Goal: Task Accomplishment & Management: Use online tool/utility

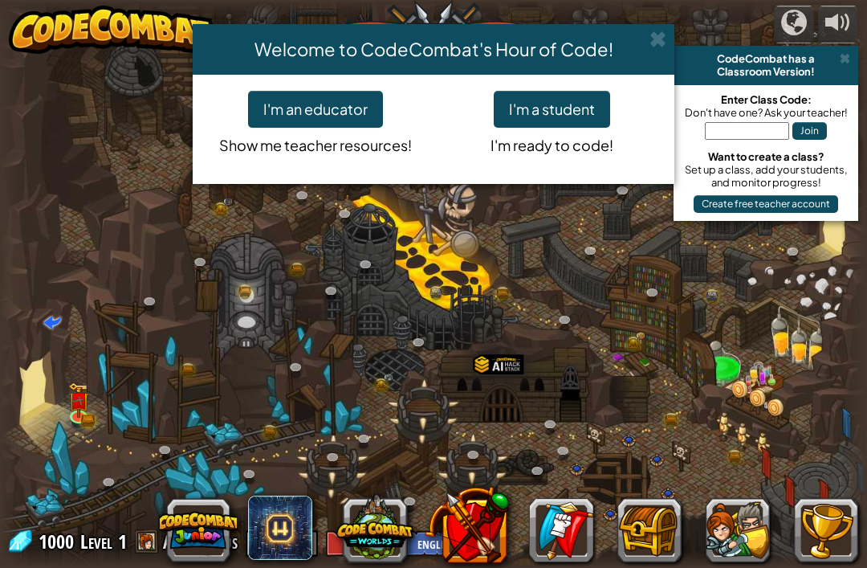
click at [595, 108] on button "I'm a student" at bounding box center [552, 109] width 116 height 37
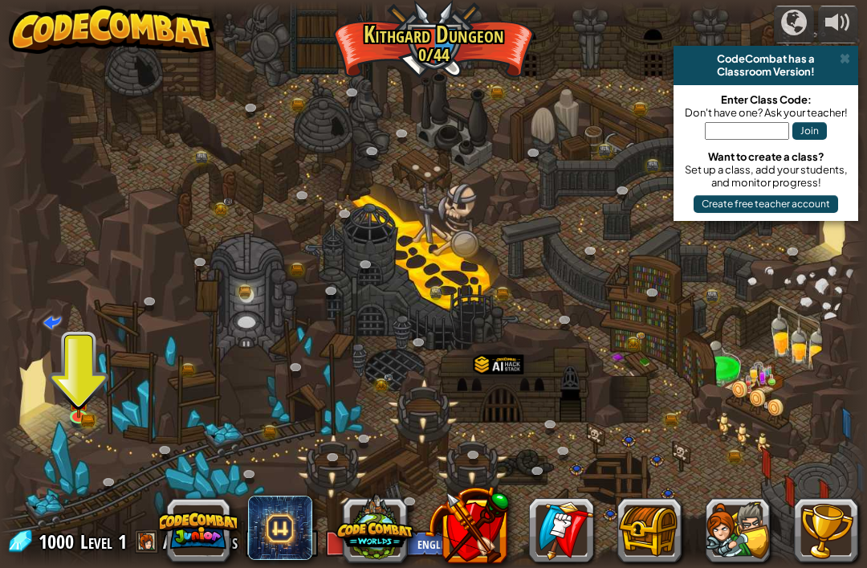
click at [99, 397] on div at bounding box center [433, 284] width 867 height 567
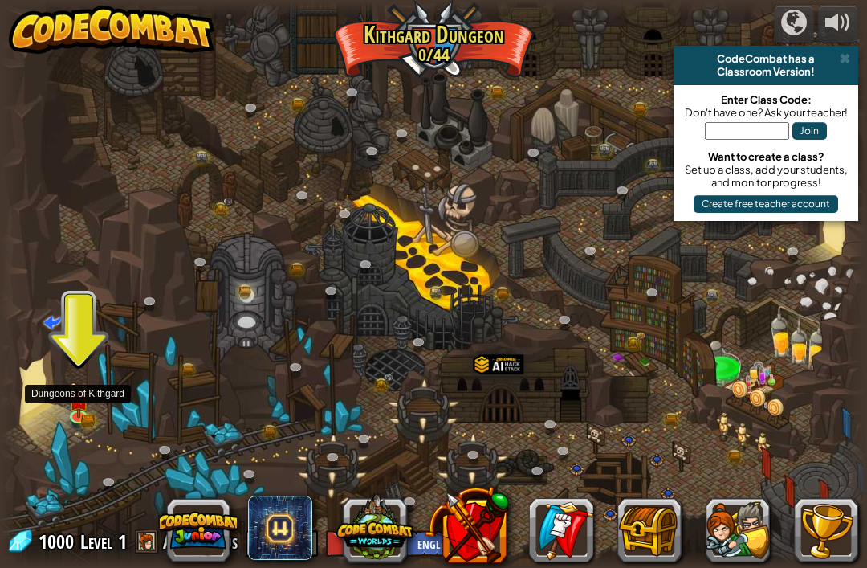
click at [74, 403] on img at bounding box center [78, 399] width 22 height 35
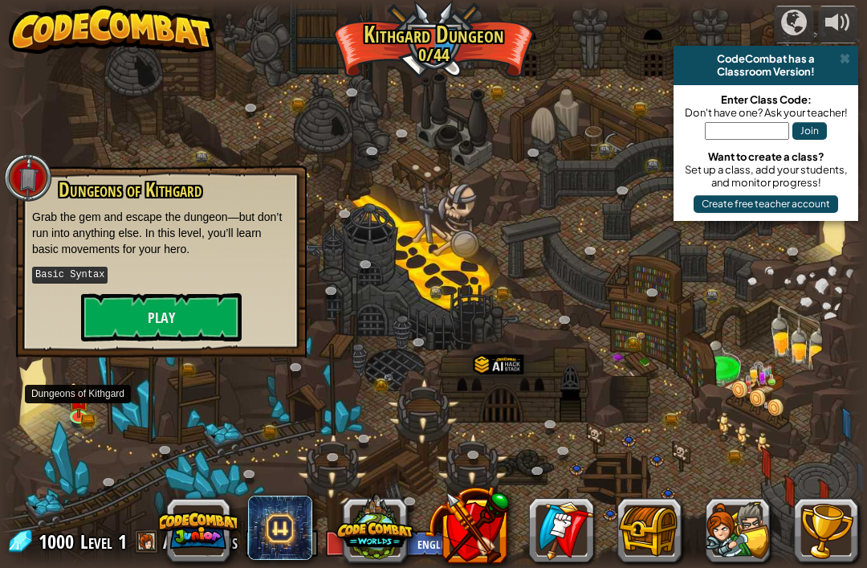
click at [102, 312] on button "Play" at bounding box center [161, 317] width 161 height 48
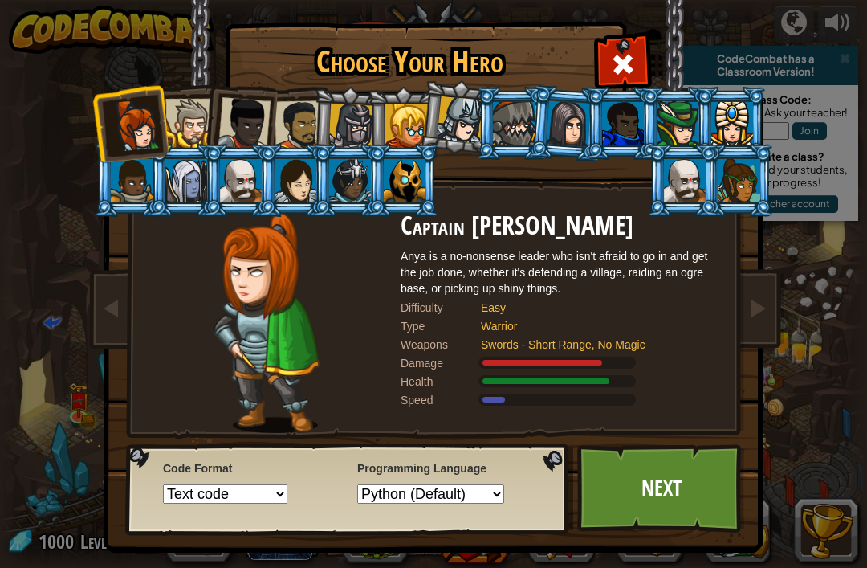
click at [395, 178] on div at bounding box center [405, 180] width 42 height 43
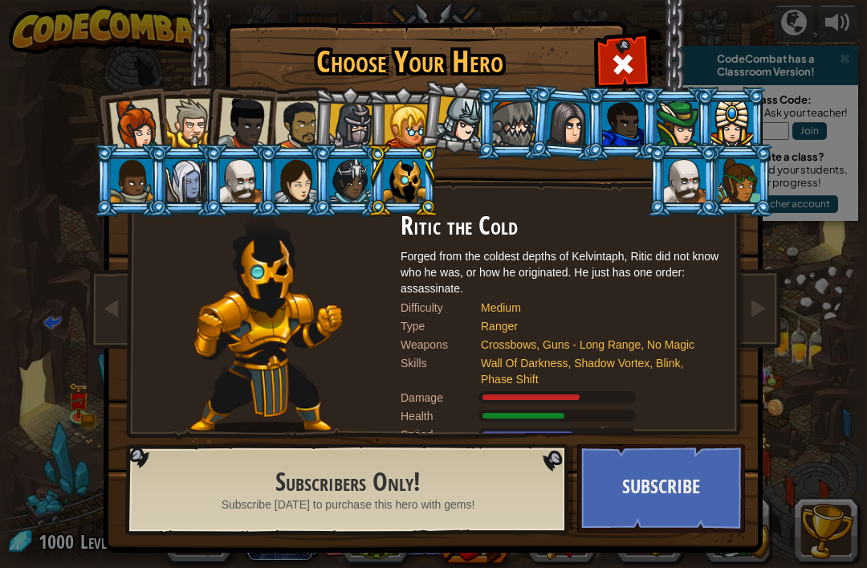
click at [357, 121] on div at bounding box center [351, 127] width 46 height 46
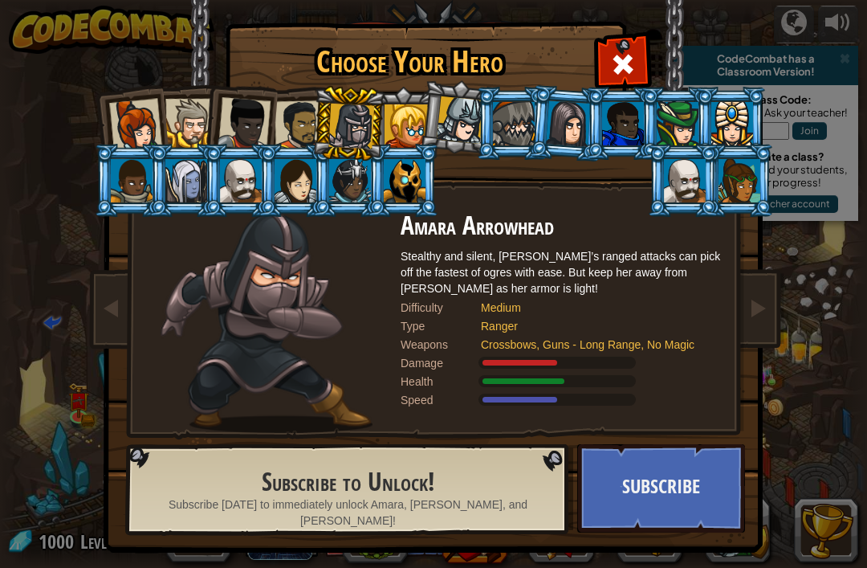
click at [269, 120] on div at bounding box center [244, 123] width 53 height 53
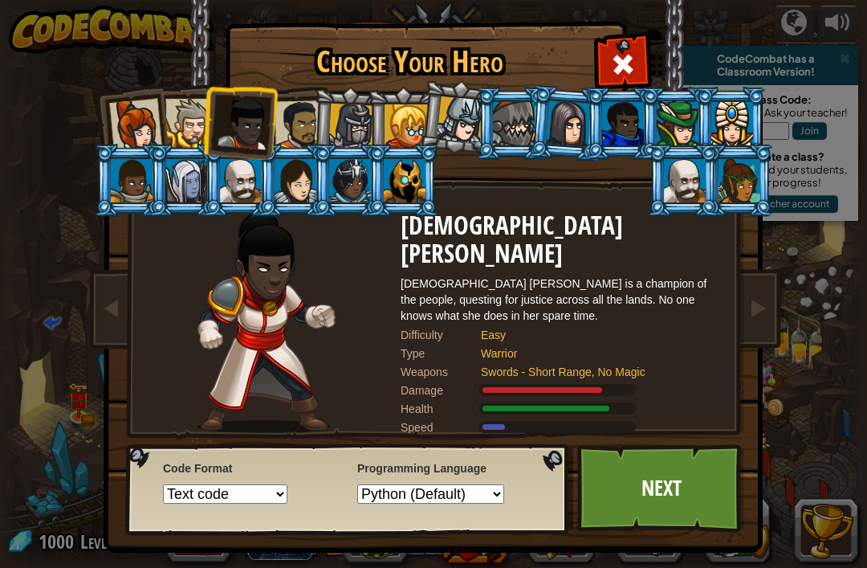
click at [295, 123] on div at bounding box center [300, 125] width 50 height 50
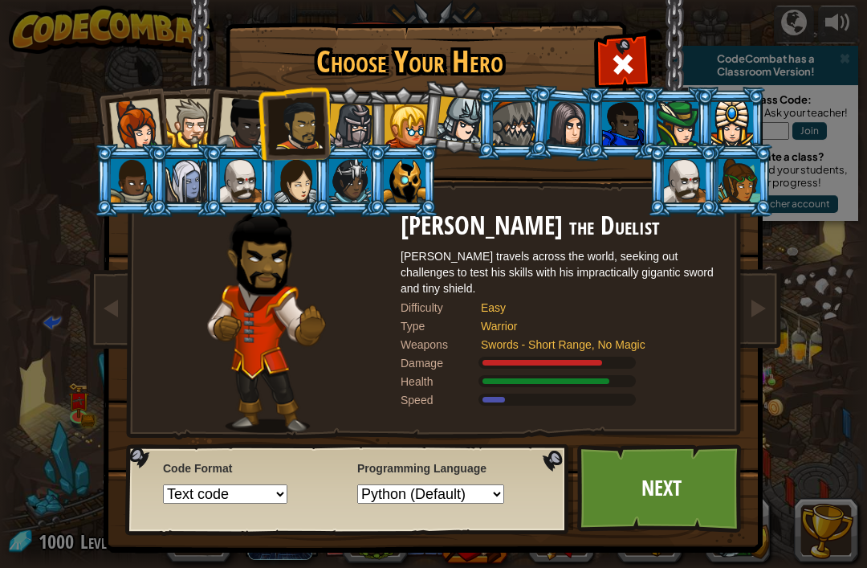
click at [200, 130] on div at bounding box center [189, 123] width 49 height 49
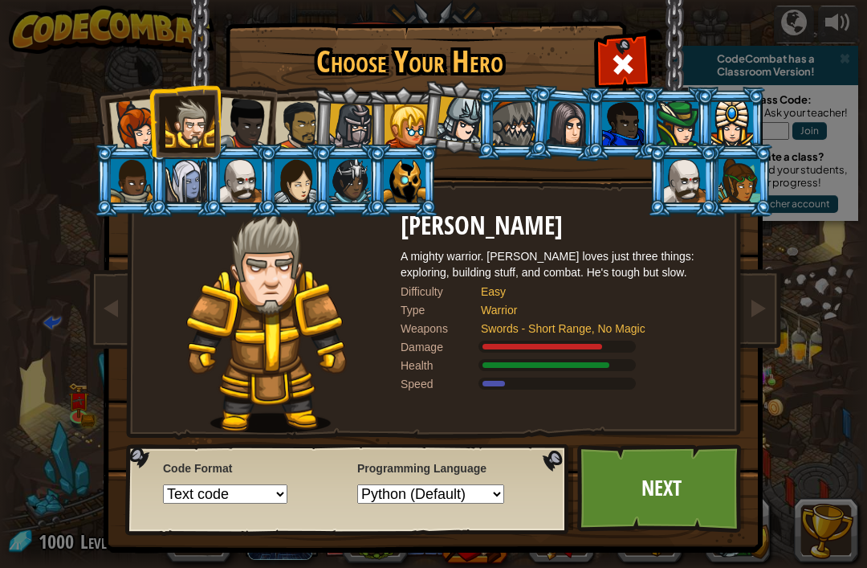
click at [137, 126] on div at bounding box center [135, 125] width 53 height 53
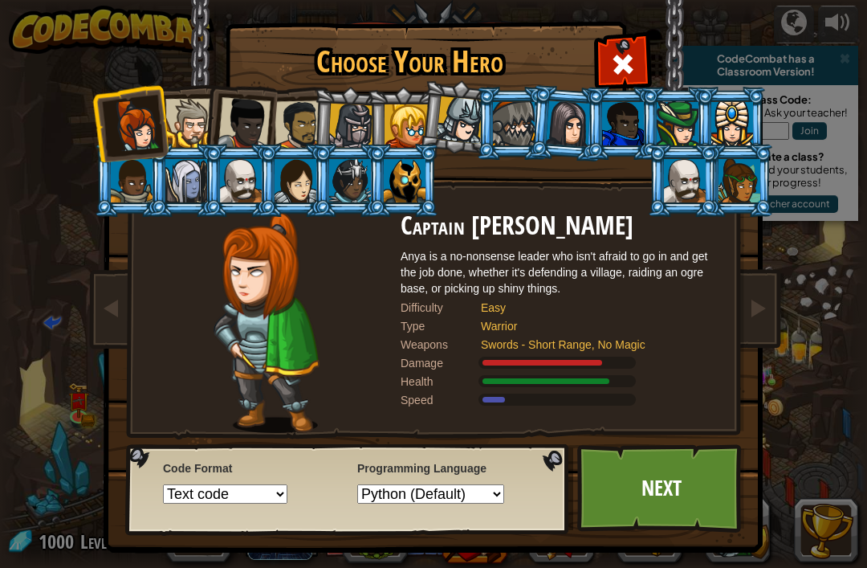
click at [247, 120] on div at bounding box center [244, 123] width 53 height 53
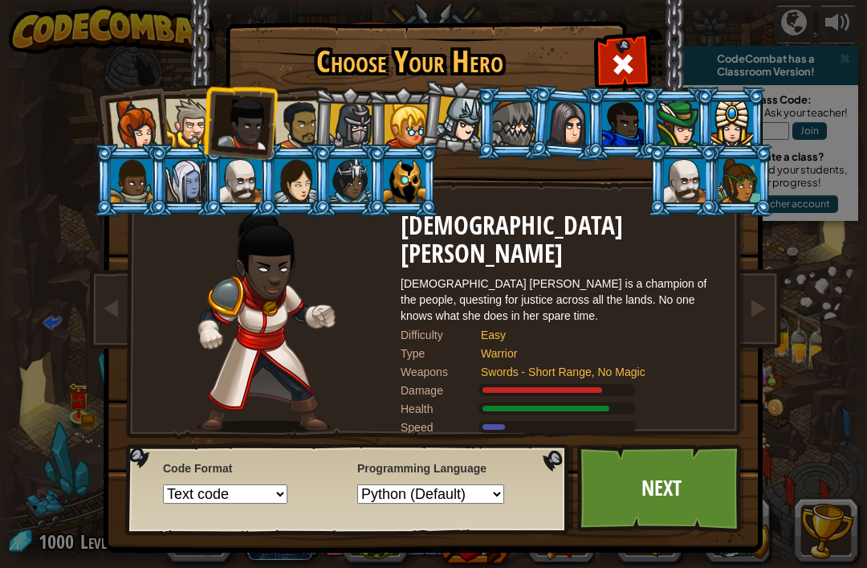
click at [181, 124] on div at bounding box center [189, 123] width 49 height 49
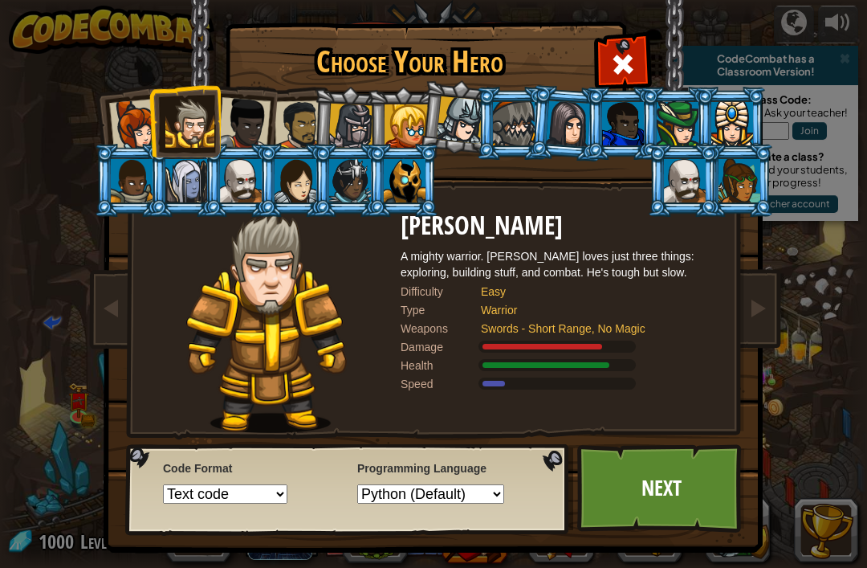
click at [698, 489] on link "Next" at bounding box center [661, 488] width 168 height 88
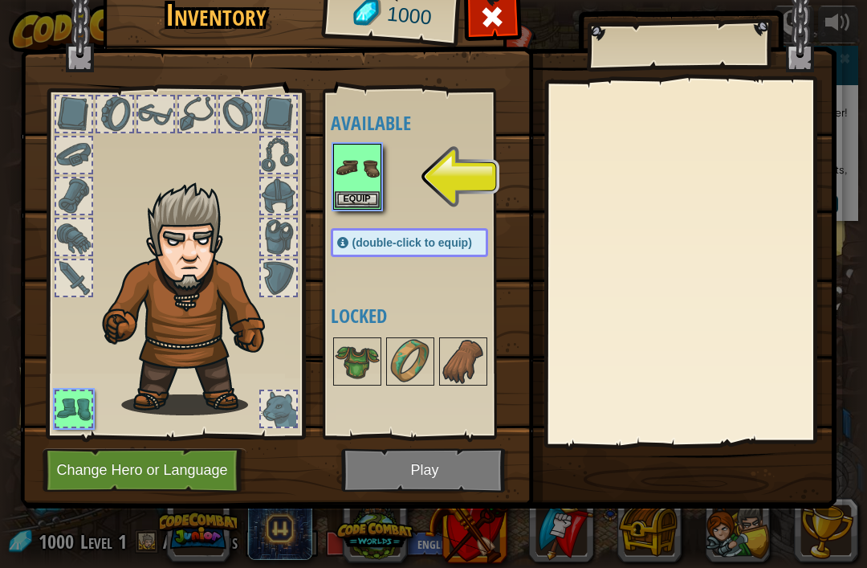
click at [344, 175] on img at bounding box center [357, 167] width 45 height 45
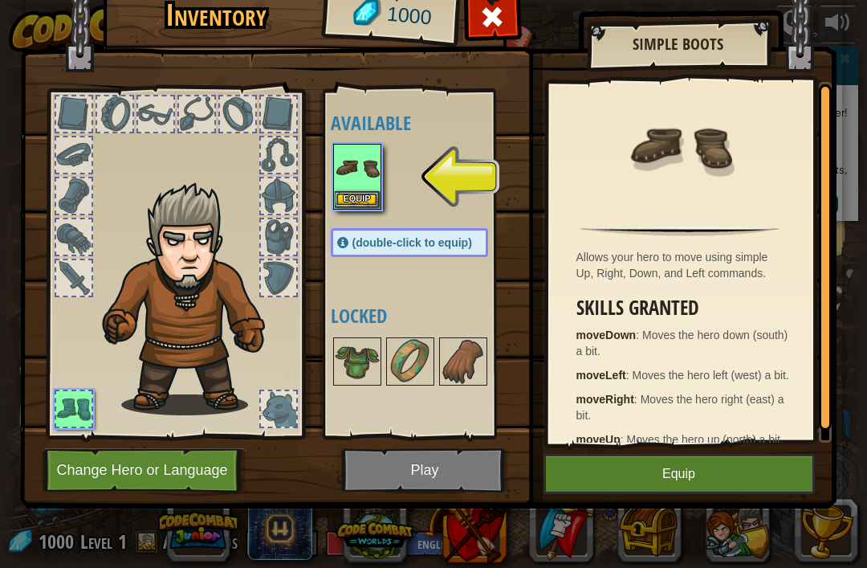
click at [737, 484] on button "Equip" at bounding box center [679, 474] width 271 height 40
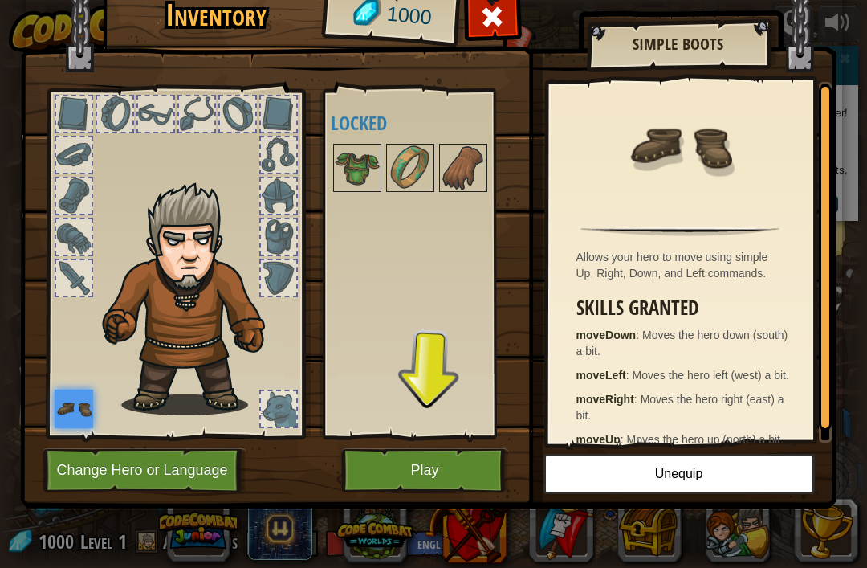
click at [428, 454] on button "Play" at bounding box center [425, 470] width 168 height 44
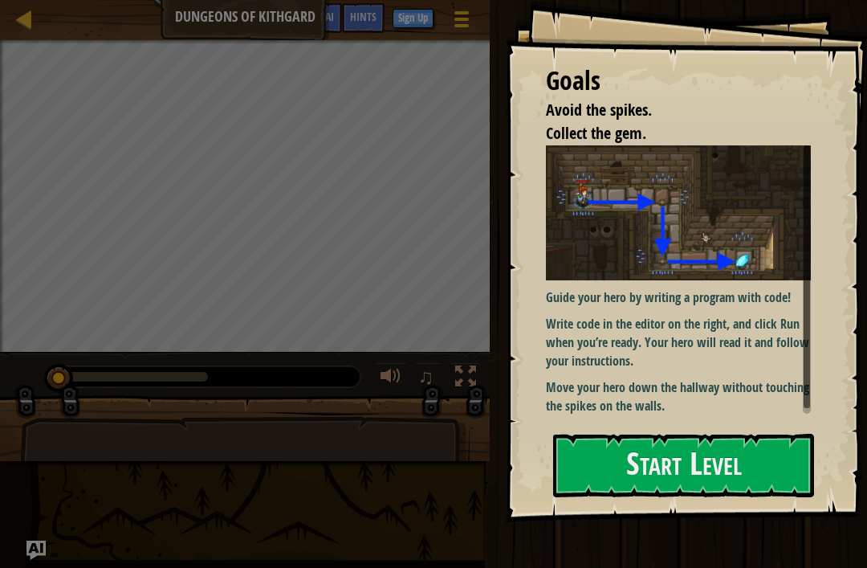
click at [755, 469] on button "Start Level" at bounding box center [683, 465] width 261 height 63
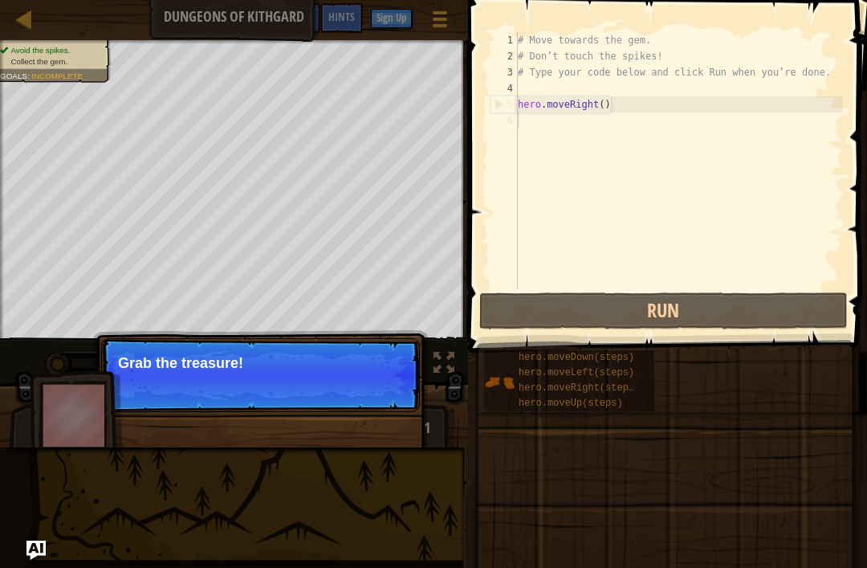
click at [799, 318] on button "Run" at bounding box center [663, 310] width 369 height 37
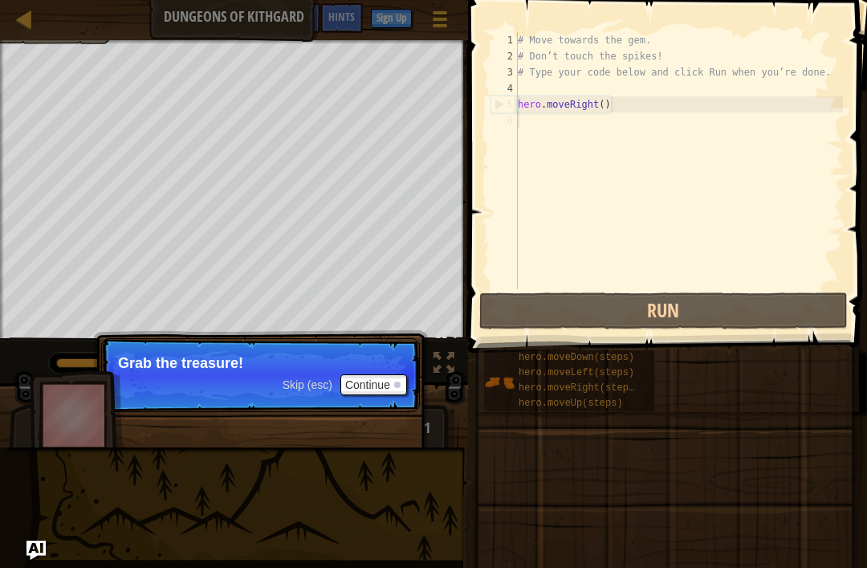
scroll to position [8, 0]
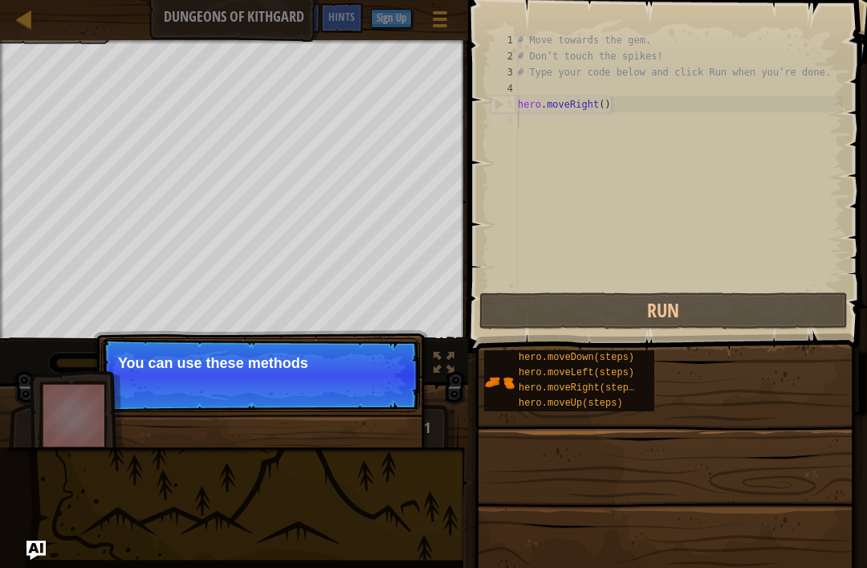
click at [824, 298] on button "Run" at bounding box center [663, 310] width 369 height 37
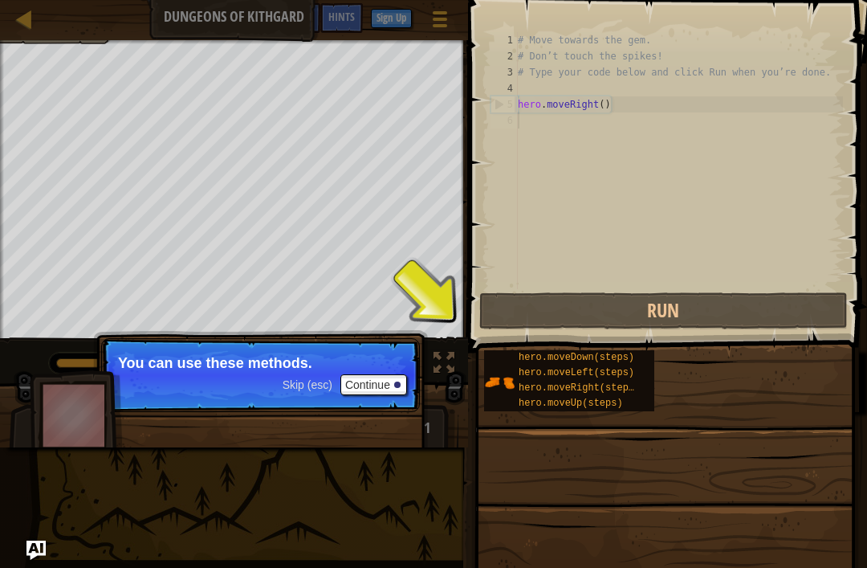
click at [814, 311] on button "Run" at bounding box center [663, 310] width 369 height 37
click at [816, 308] on button "Running" at bounding box center [663, 310] width 369 height 37
click at [816, 308] on button "Run" at bounding box center [663, 310] width 369 height 37
click at [814, 309] on button "Run" at bounding box center [663, 310] width 369 height 37
click at [535, 362] on span "hero.moveDown(steps)" at bounding box center [577, 357] width 116 height 11
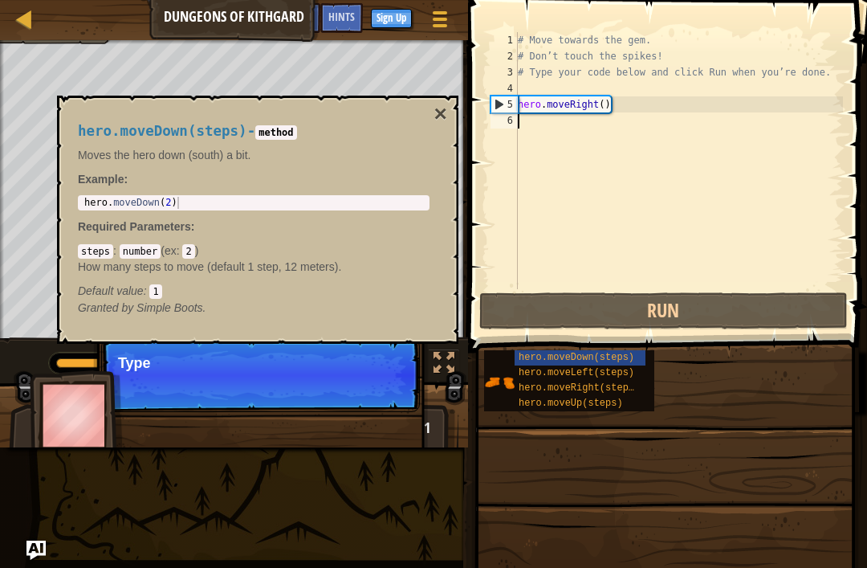
click at [603, 401] on span "hero.moveUp(steps)" at bounding box center [571, 402] width 104 height 11
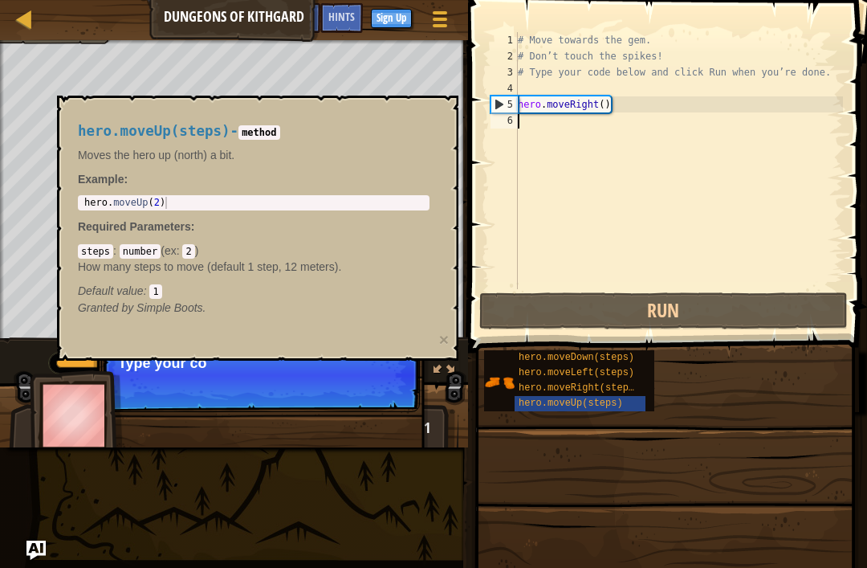
click at [562, 392] on span "hero.moveRight(steps)" at bounding box center [579, 387] width 121 height 11
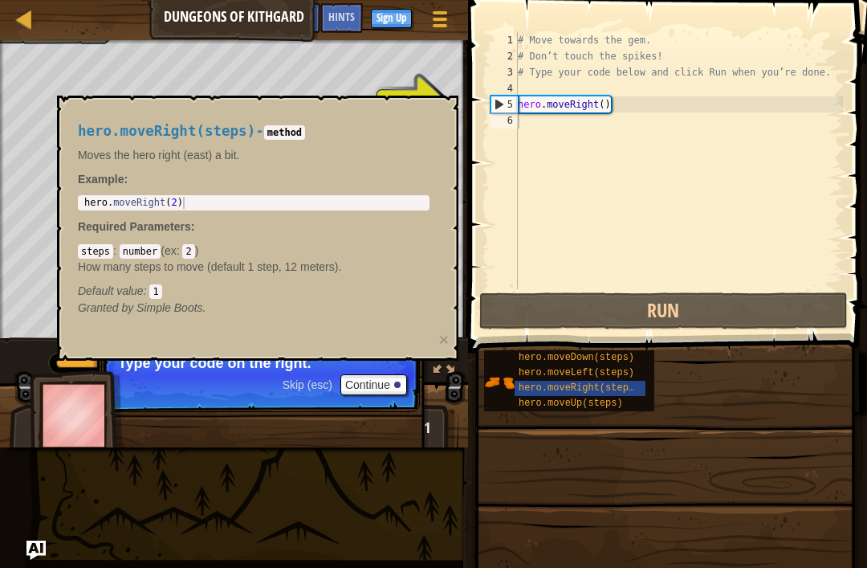
click at [727, 397] on div "hero.moveDown(steps) hero.moveLeft(steps) hero.moveRight(steps) hero.moveUp(ste…" at bounding box center [669, 380] width 373 height 63
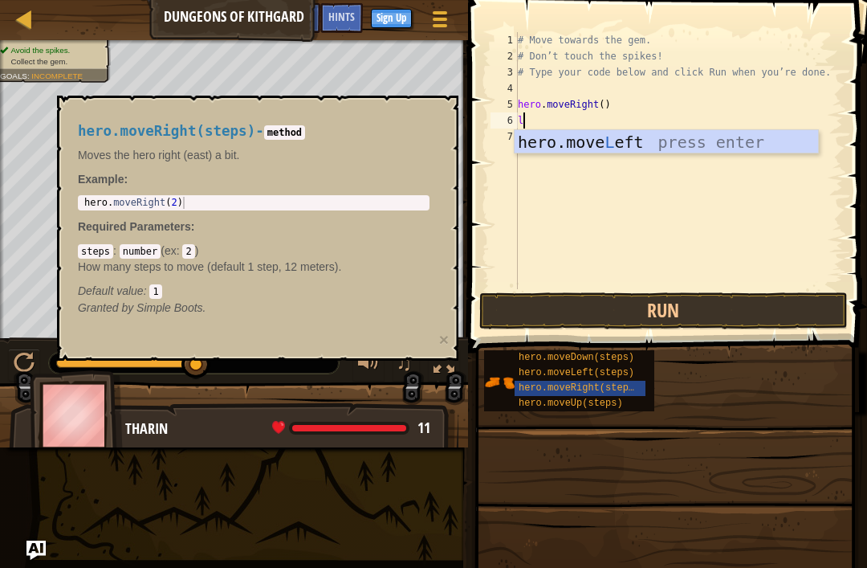
type textarea "l"
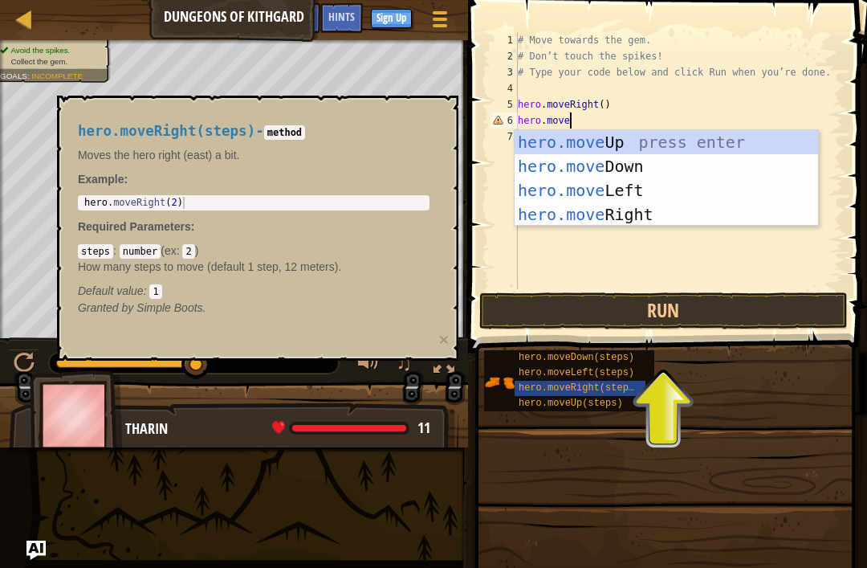
scroll to position [8, 4]
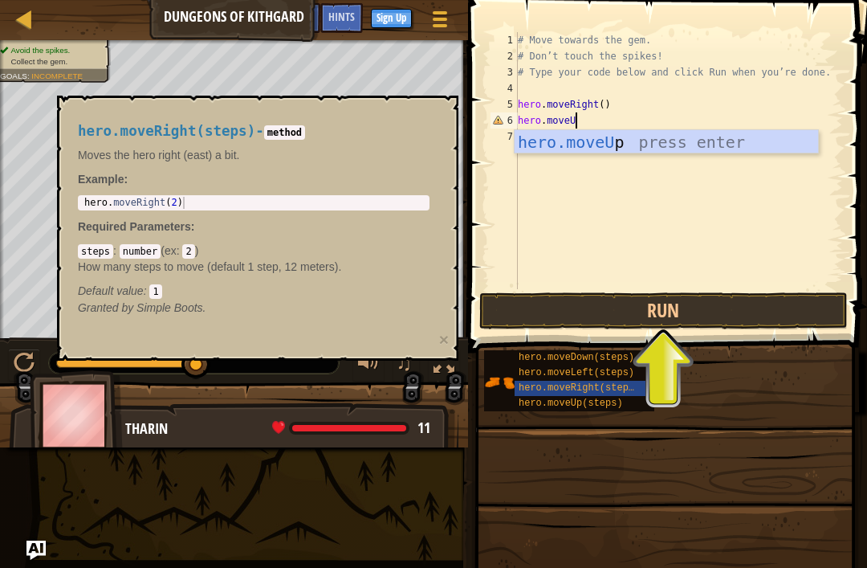
type textarea "hero.moveUp"
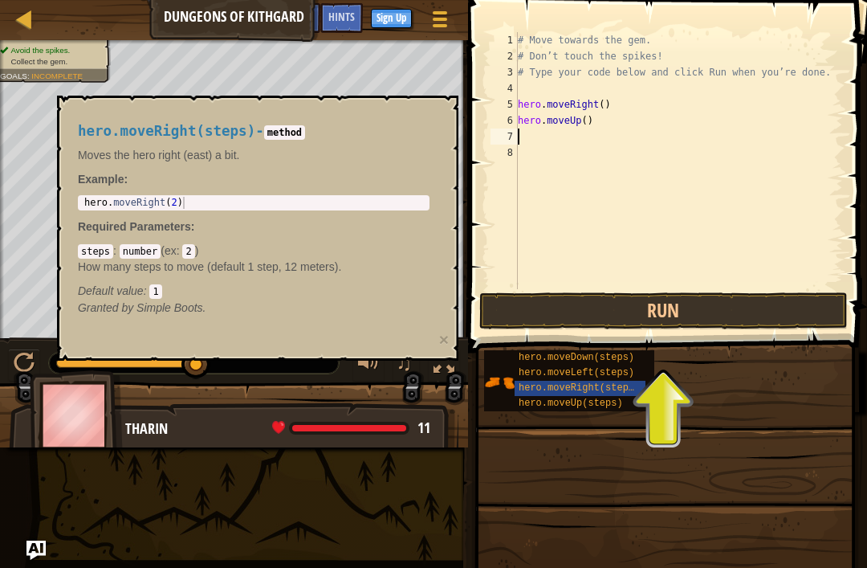
scroll to position [8, 0]
click at [758, 321] on button "Run" at bounding box center [663, 310] width 369 height 37
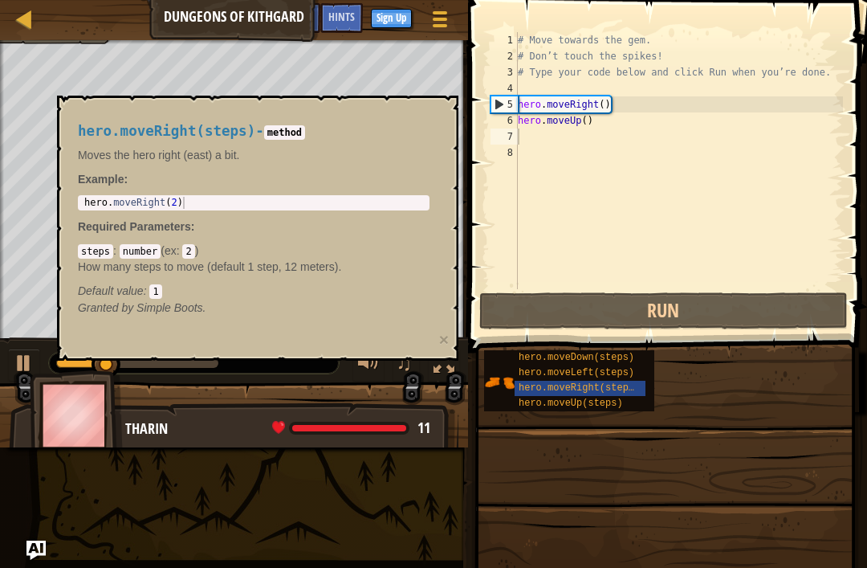
click at [22, 28] on div at bounding box center [24, 19] width 20 height 20
